Goal: Book appointment/travel/reservation

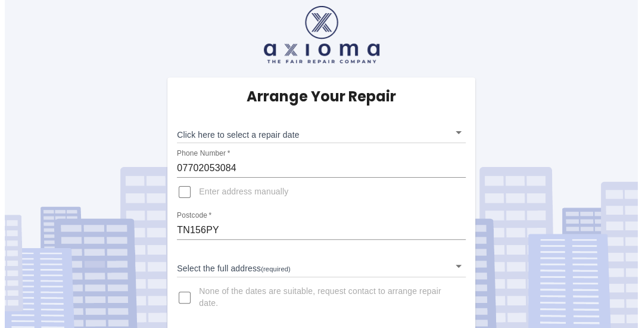
scroll to position [10, 0]
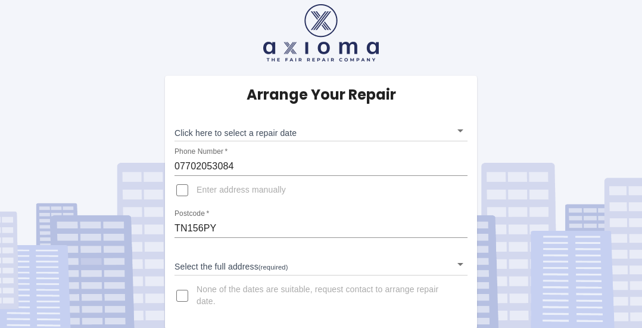
click at [455, 128] on body "Arrange Your Repair Click here to select a repair date ​ Phone Number   * 07702…" at bounding box center [321, 159] width 642 height 339
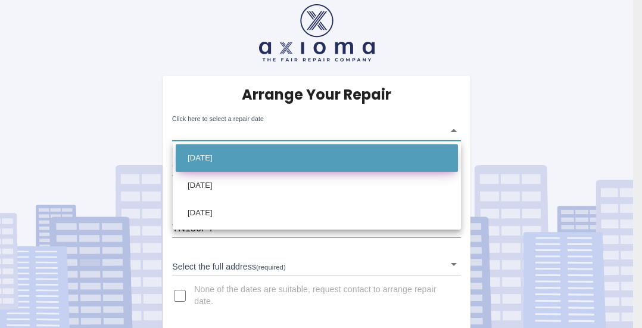
click at [222, 158] on li "[DATE]" at bounding box center [317, 157] width 282 height 27
type input "[DATE]T00:00:00.000Z"
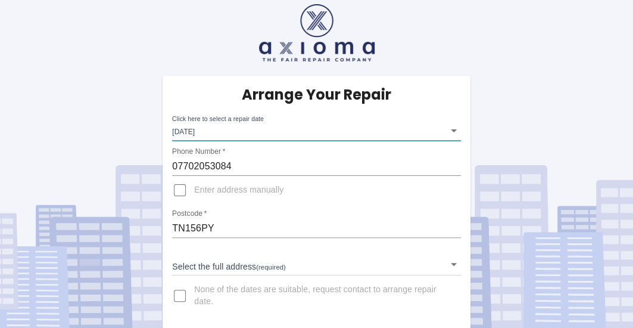
click at [455, 260] on body "Arrange Your Repair Click here to select a repair date [DATE] [DATE]T00:00:00.0…" at bounding box center [316, 159] width 633 height 339
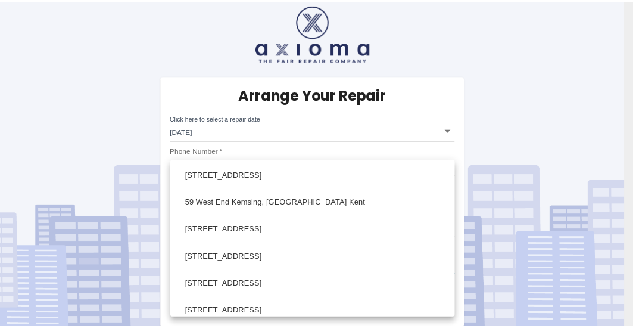
scroll to position [313, 0]
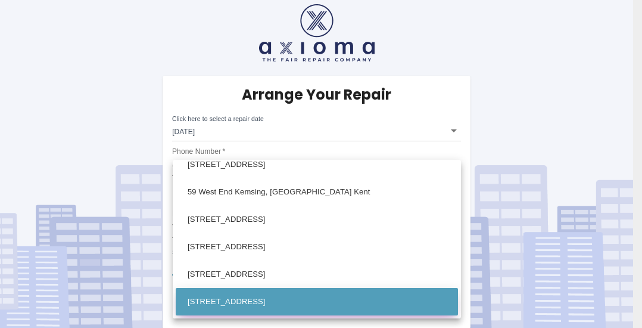
click at [335, 301] on li "[STREET_ADDRESS]" at bounding box center [317, 301] width 282 height 27
type input "[STREET_ADDRESS]"
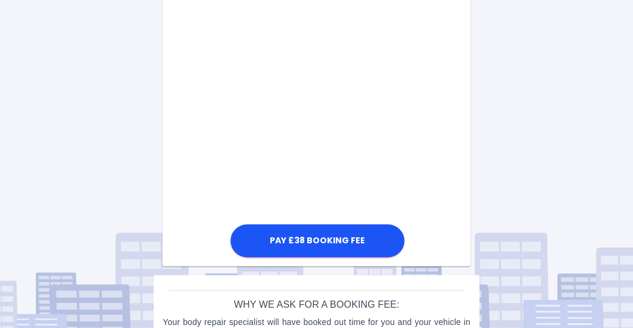
scroll to position [487, 0]
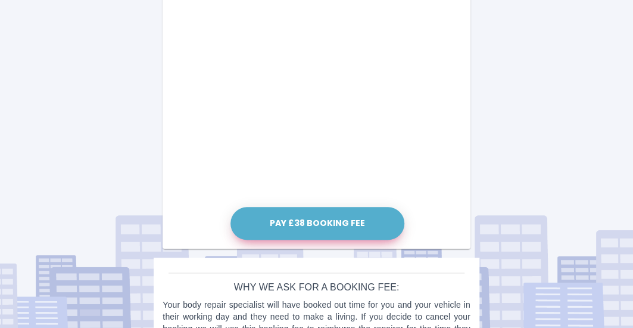
click at [309, 222] on button "Pay £38 Booking Fee" at bounding box center [317, 223] width 174 height 33
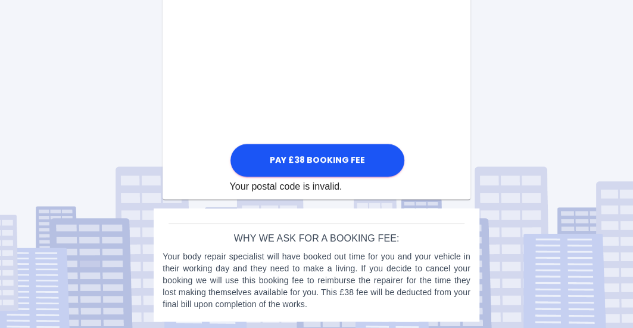
scroll to position [792, 0]
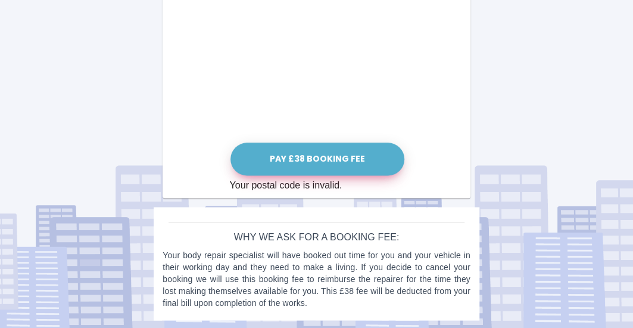
click at [326, 158] on button "Pay £38 Booking Fee" at bounding box center [317, 158] width 174 height 33
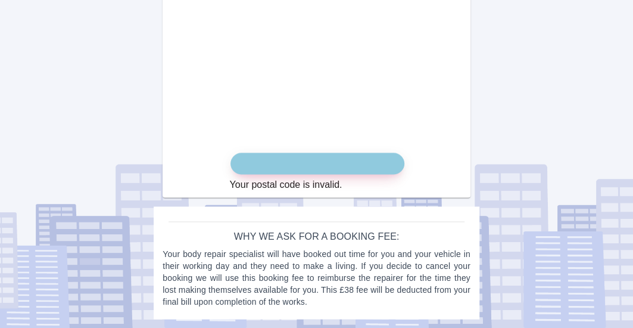
scroll to position [781, 0]
